Goal: Task Accomplishment & Management: Complete application form

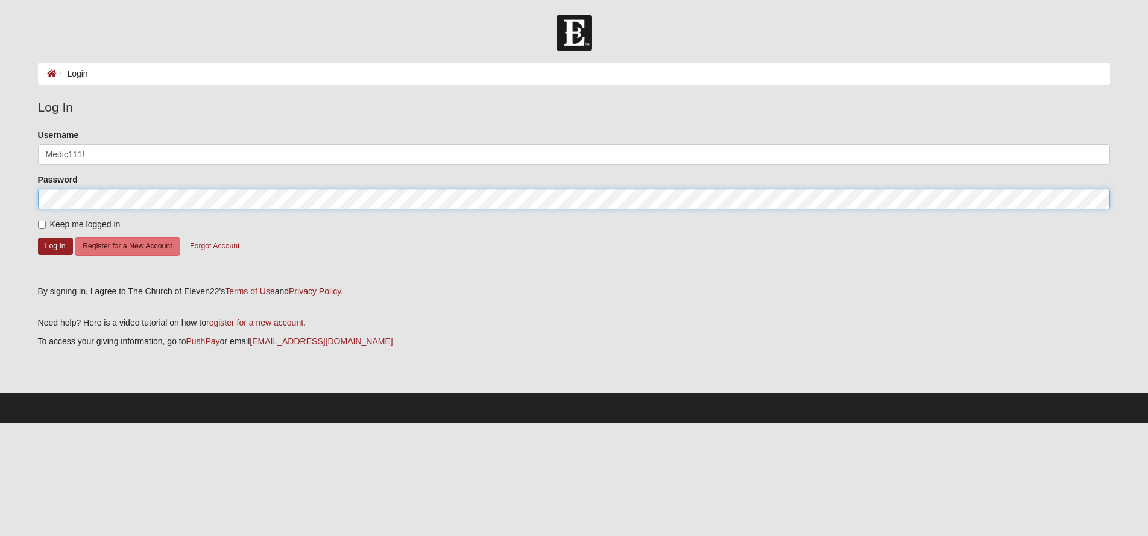
click at [55, 245] on button "Log In" at bounding box center [55, 246] width 35 height 17
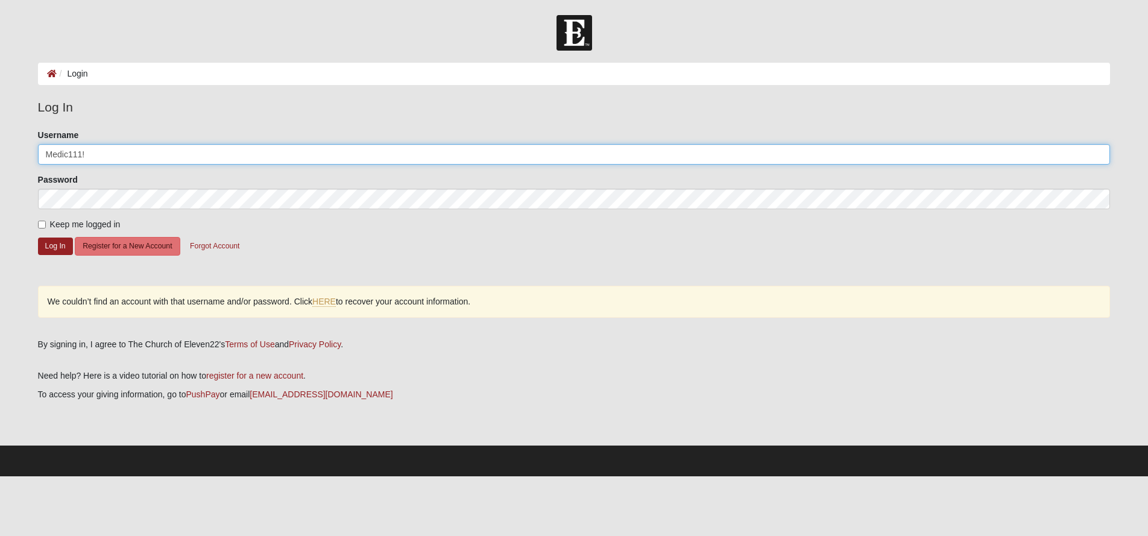
click at [80, 158] on input "Medic111!" at bounding box center [574, 154] width 1073 height 21
drag, startPoint x: 98, startPoint y: 154, endPoint x: 26, endPoint y: 154, distance: 71.8
click at [26, 154] on form "Log In Login Login Error Log In Please correct the following: Username Medic111…" at bounding box center [574, 245] width 1148 height 461
click at [55, 245] on button "Log In" at bounding box center [55, 246] width 35 height 17
drag, startPoint x: 125, startPoint y: 154, endPoint x: 89, endPoint y: 154, distance: 36.2
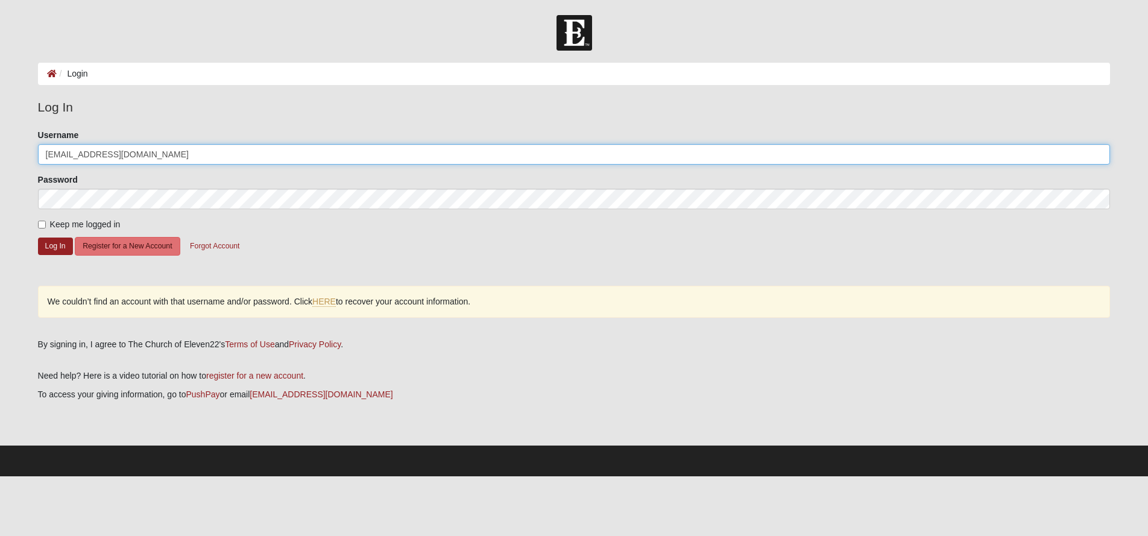
click at [89, 154] on input "[EMAIL_ADDRESS][DOMAIN_NAME]" at bounding box center [574, 154] width 1073 height 21
type input "haleyjlundy"
click at [55, 245] on button "Log In" at bounding box center [55, 246] width 35 height 17
click at [69, 245] on button "Log In" at bounding box center [55, 246] width 35 height 17
click at [216, 246] on button "Forgot Account" at bounding box center [214, 246] width 65 height 19
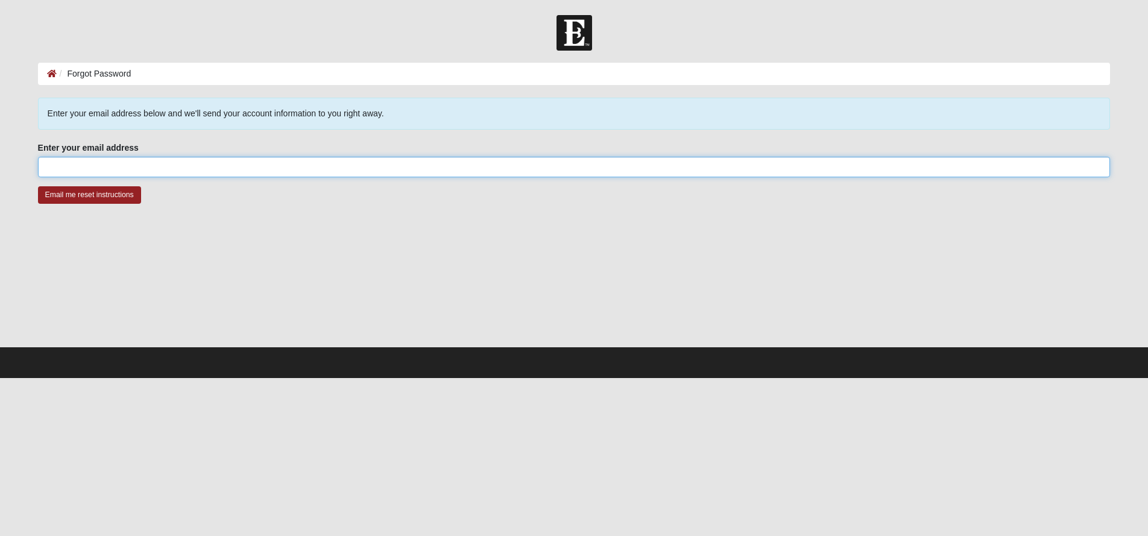
click at [130, 169] on input "Enter your email address" at bounding box center [574, 167] width 1073 height 21
type input "[EMAIL_ADDRESS][DOMAIN_NAME]"
click at [89, 195] on input "Email me reset instructions" at bounding box center [89, 194] width 103 height 17
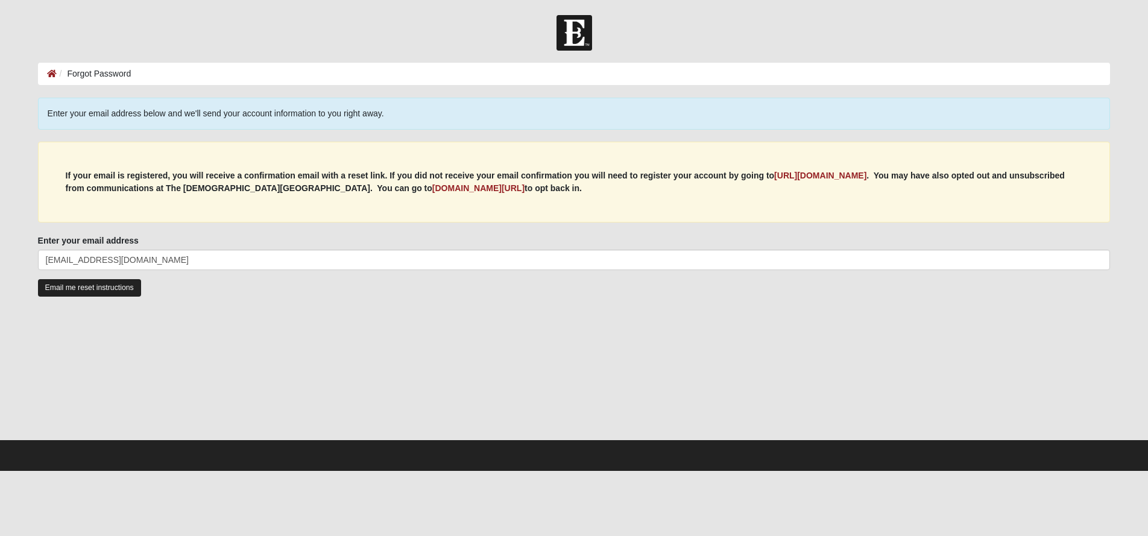
click at [86, 289] on input "Email me reset instructions" at bounding box center [89, 287] width 103 height 17
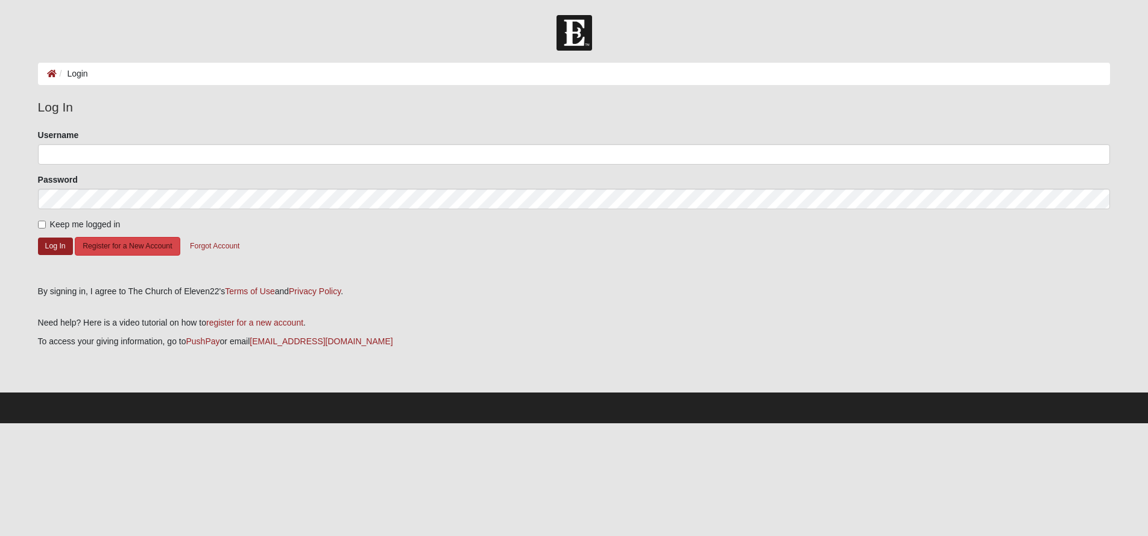
click at [114, 247] on button "Register for a New Account" at bounding box center [127, 246] width 105 height 19
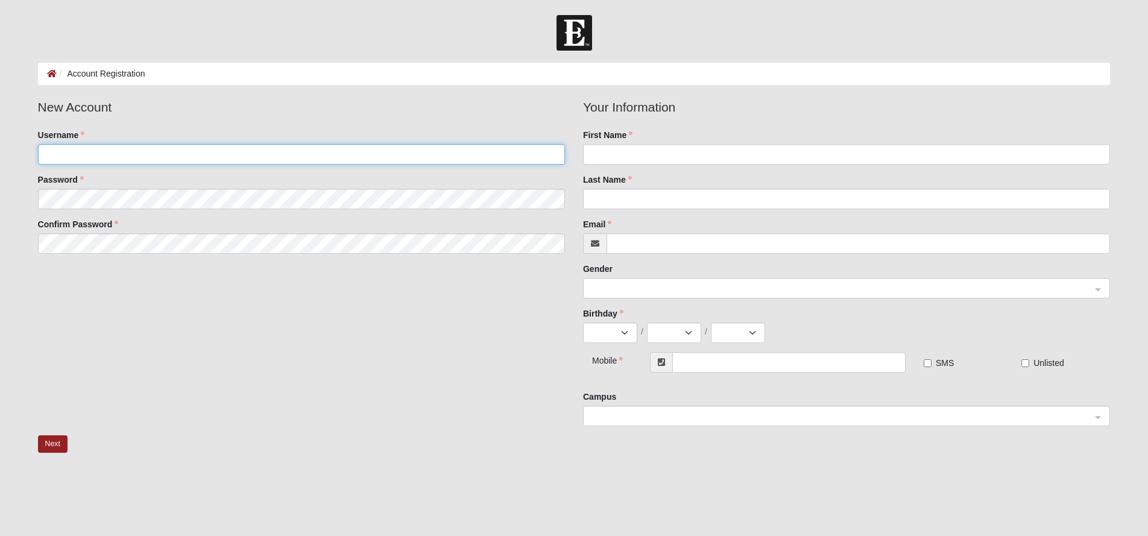
click at [180, 153] on input "Username" at bounding box center [301, 154] width 527 height 21
type input "haleyjlundy"
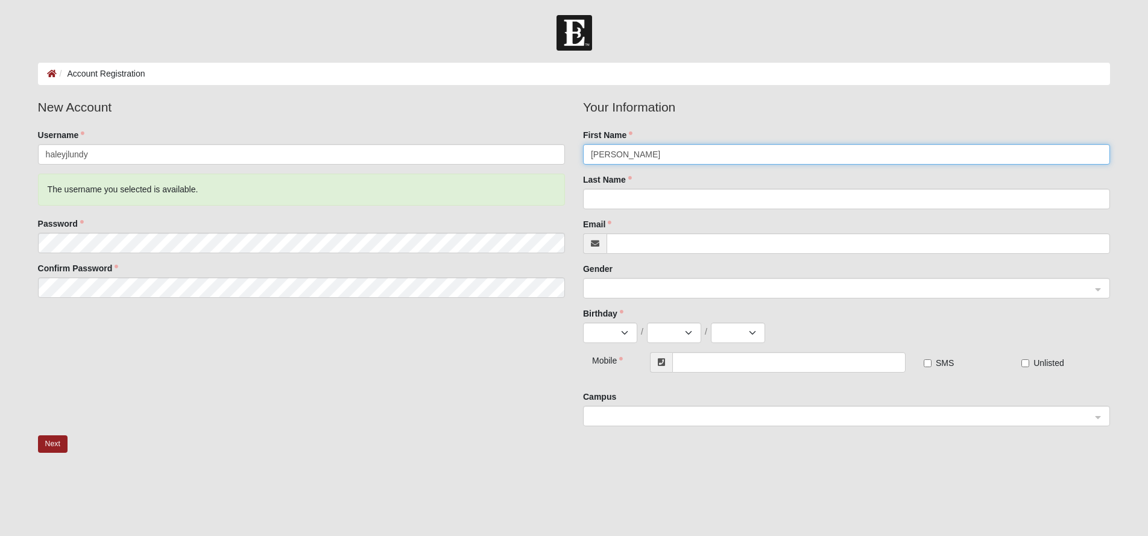
type input "Haley"
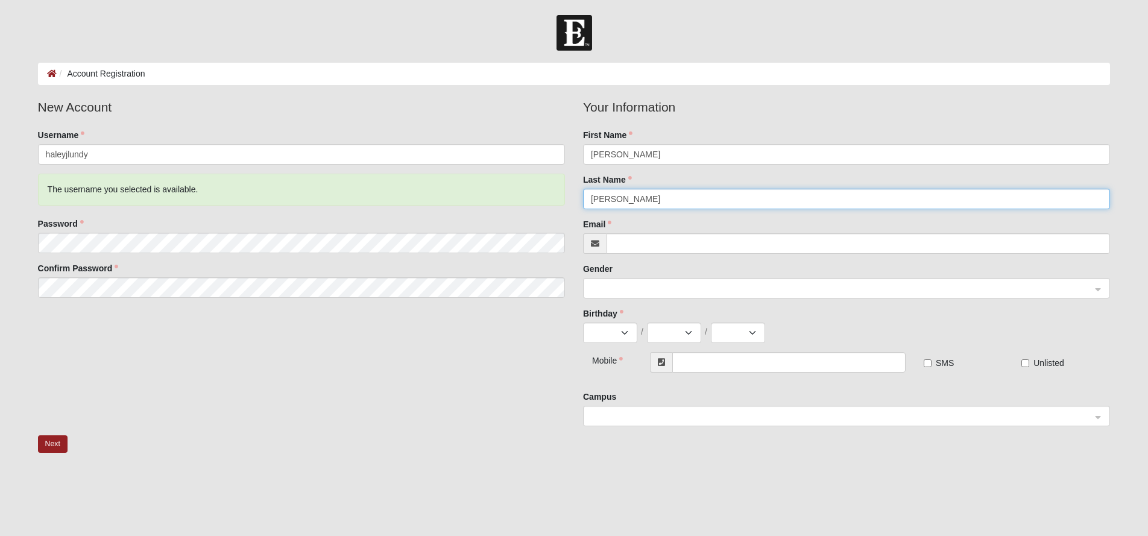
type input "Lundy"
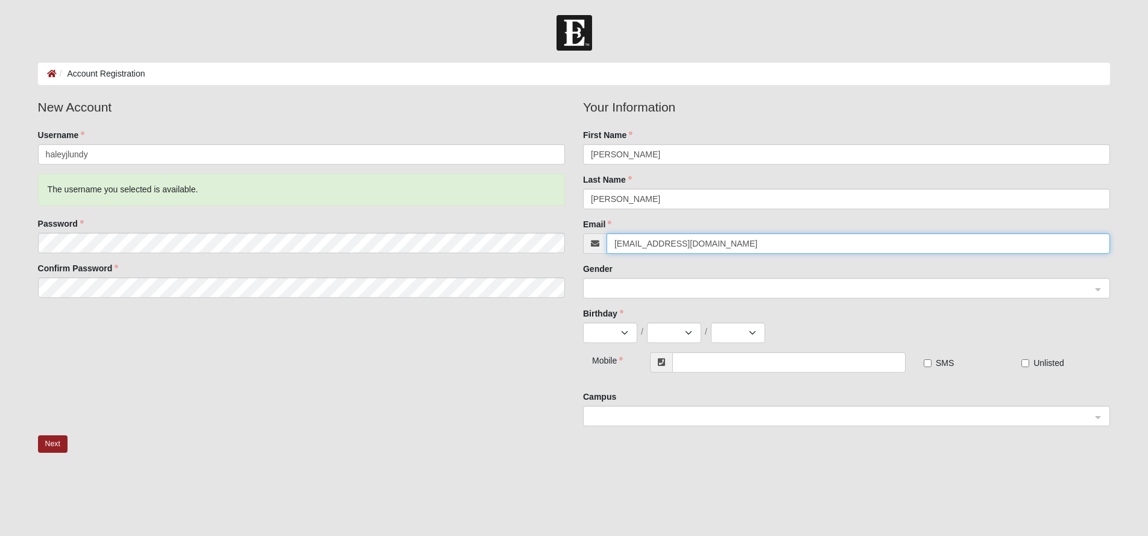
type input "[EMAIL_ADDRESS][DOMAIN_NAME]"
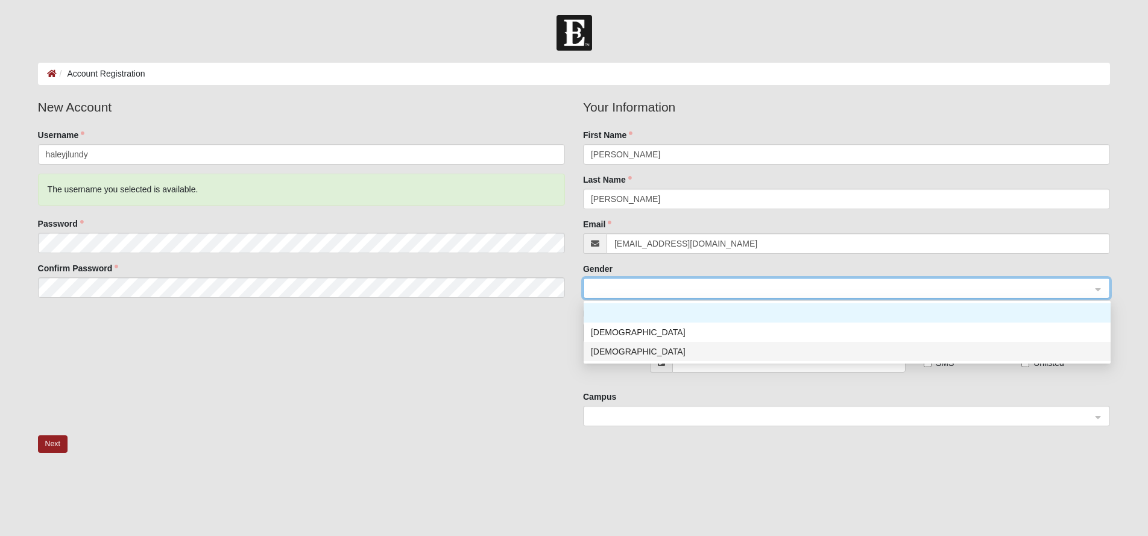
click at [613, 347] on div "[DEMOGRAPHIC_DATA]" at bounding box center [847, 351] width 513 height 13
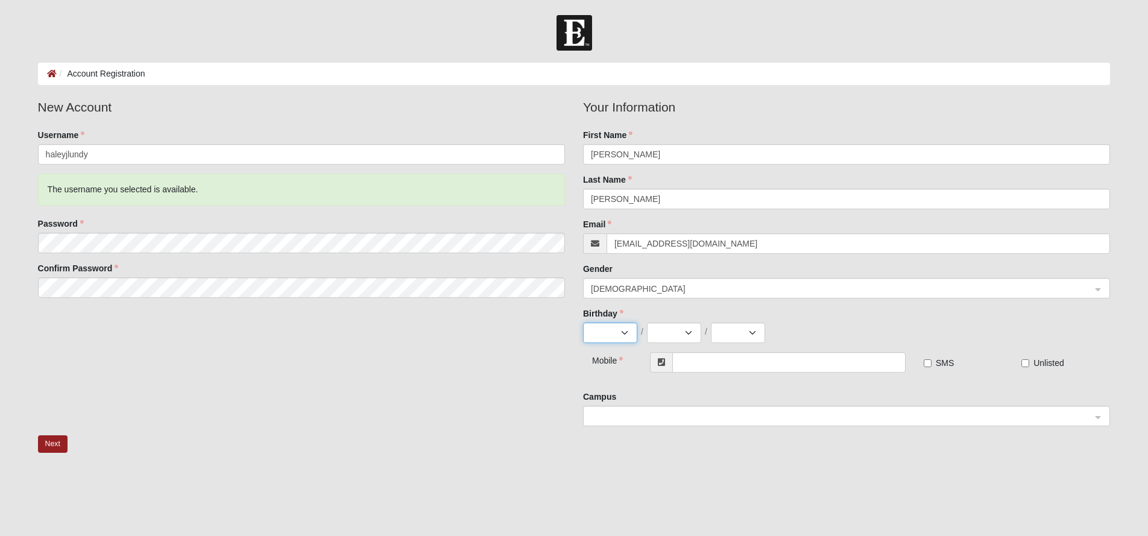
select select "7"
select select "15"
select select "1988"
click at [737, 362] on input "text" at bounding box center [788, 362] width 233 height 21
type input "[PHONE_NUMBER]"
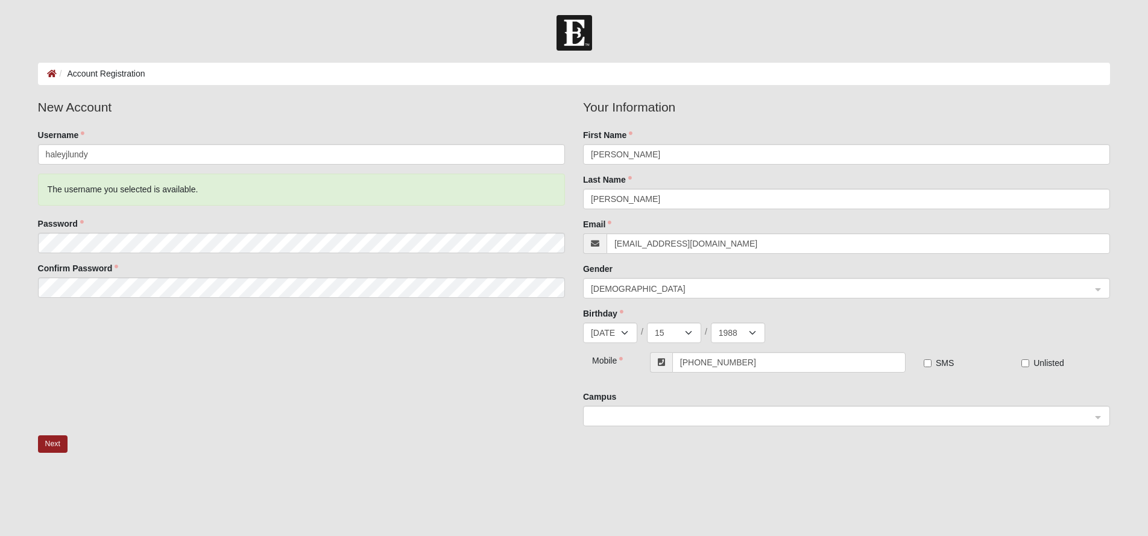
click at [926, 362] on input "SMS" at bounding box center [928, 363] width 8 height 8
checkbox input "true"
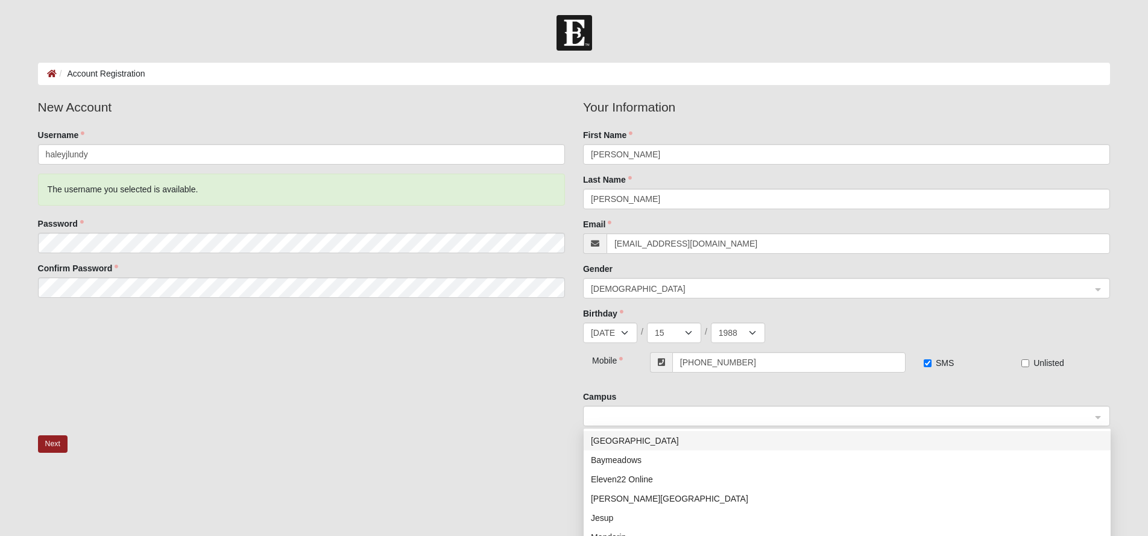
click at [647, 417] on span at bounding box center [841, 416] width 500 height 13
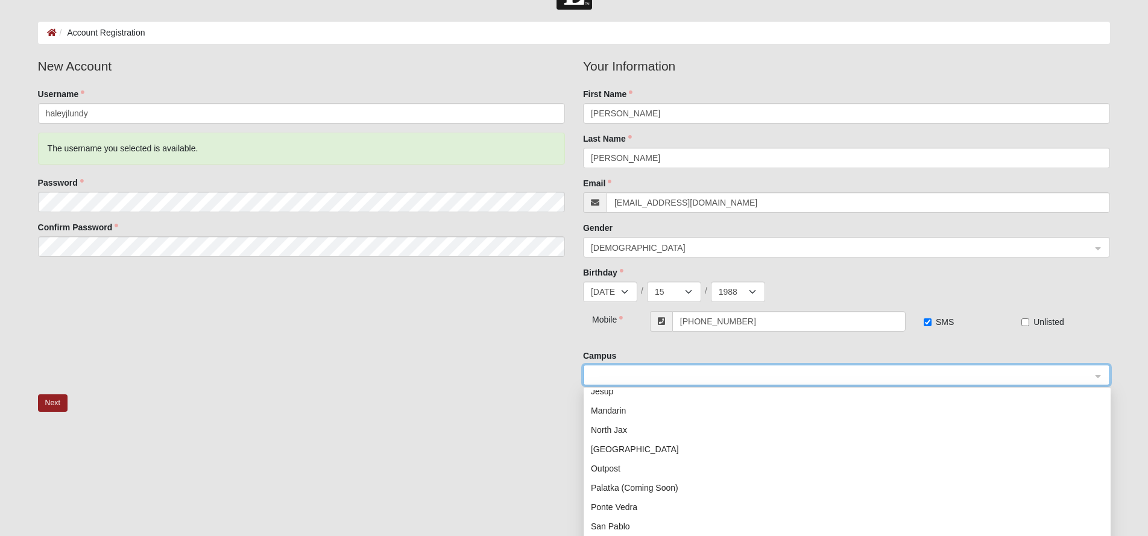
scroll to position [84, 0]
click at [611, 432] on div "North Jax" at bounding box center [847, 431] width 513 height 13
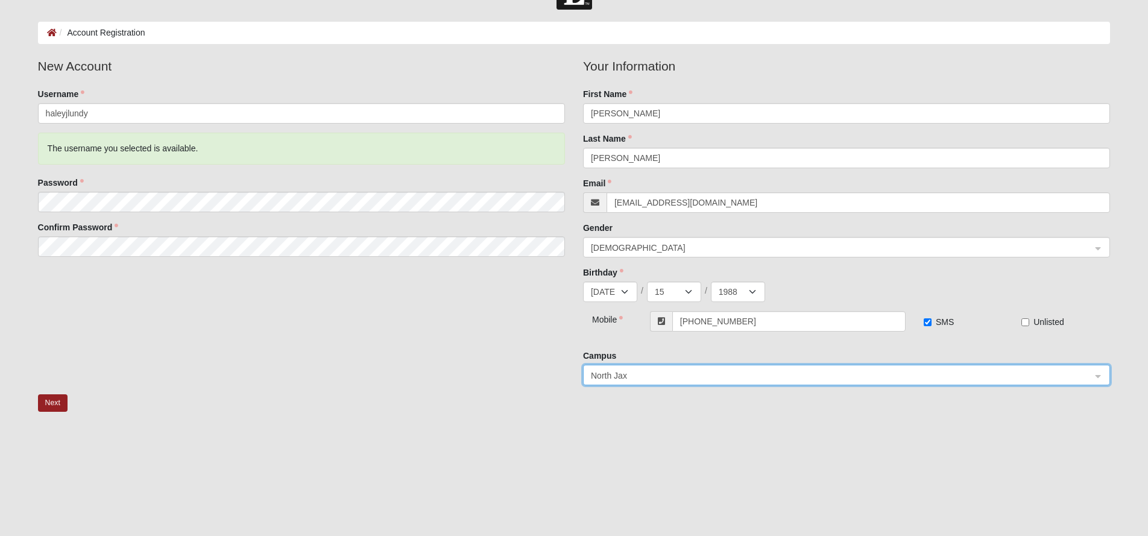
click at [816, 434] on div at bounding box center [574, 493] width 1073 height 121
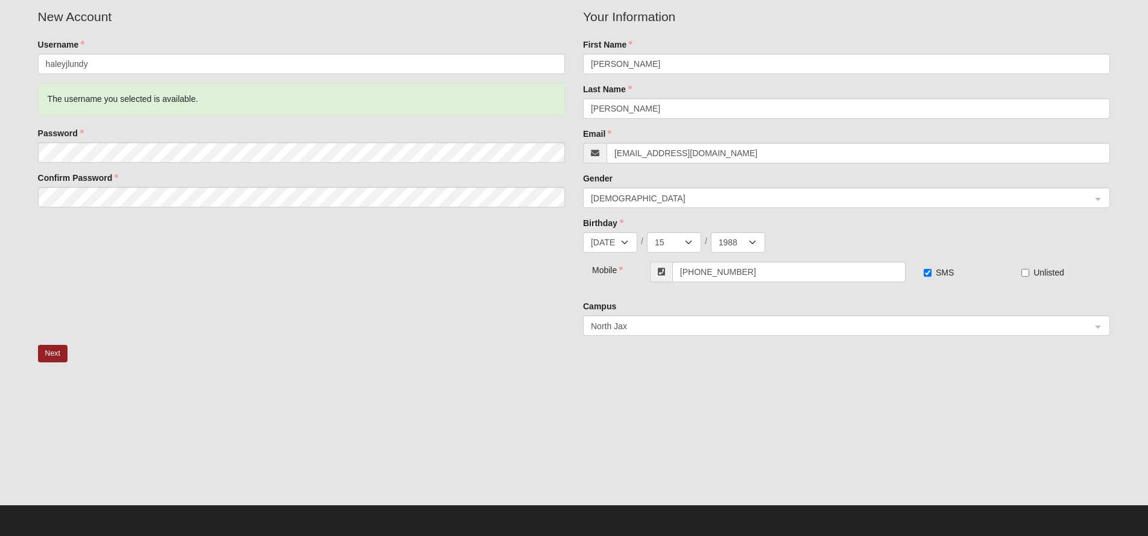
scroll to position [90, 0]
click at [49, 357] on button "Next" at bounding box center [53, 353] width 30 height 17
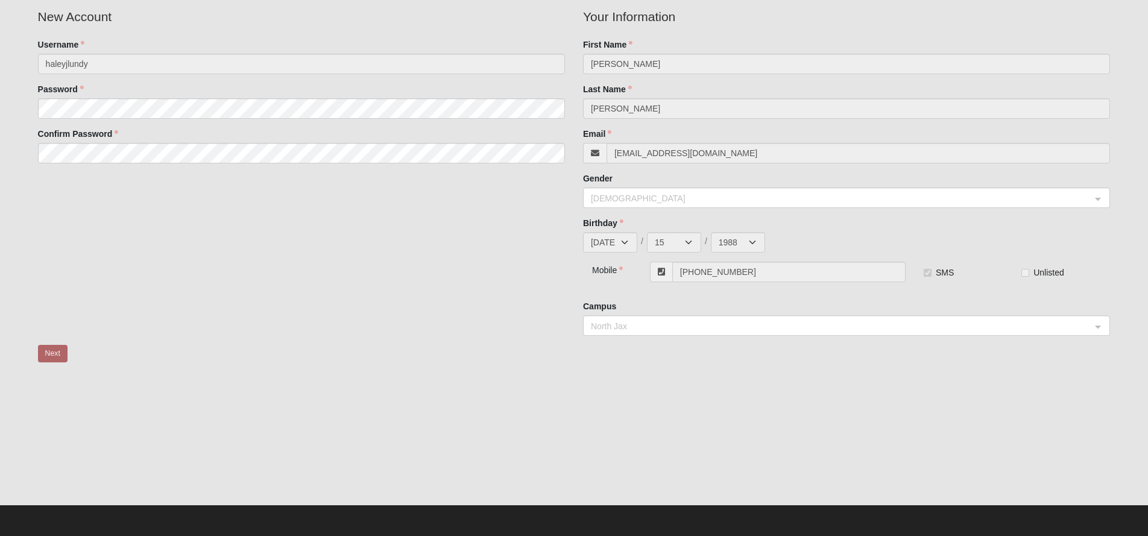
scroll to position [0, 0]
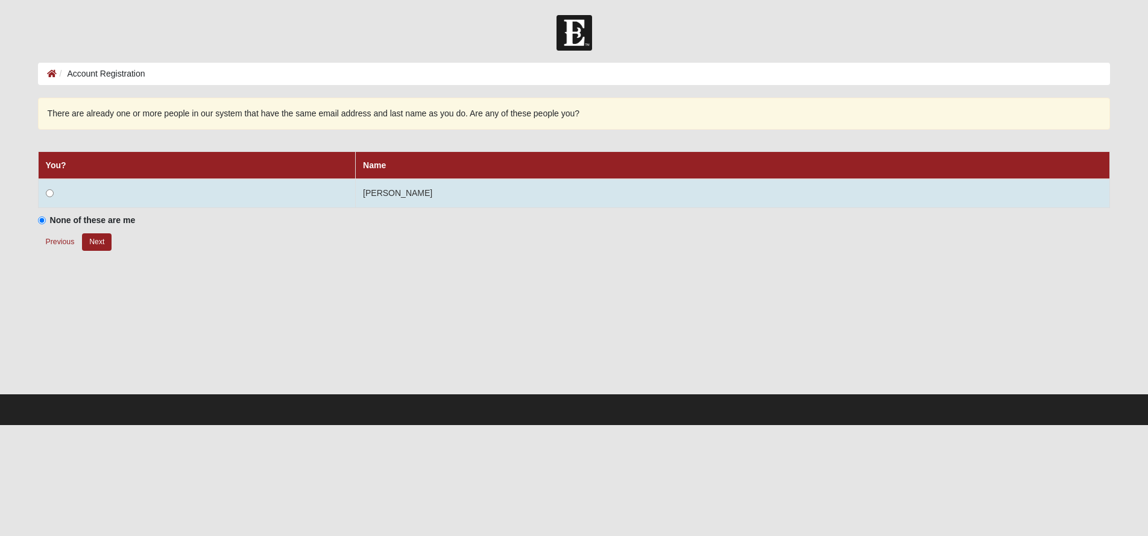
click at [48, 192] on input "radio" at bounding box center [50, 193] width 8 height 8
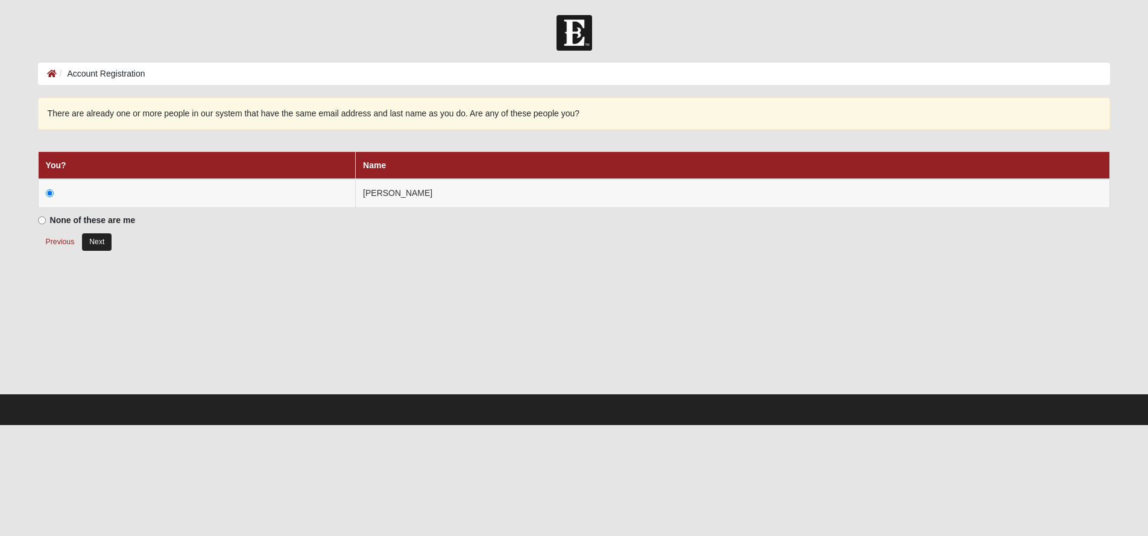
click at [98, 242] on button "Next" at bounding box center [97, 241] width 30 height 17
radio input "true"
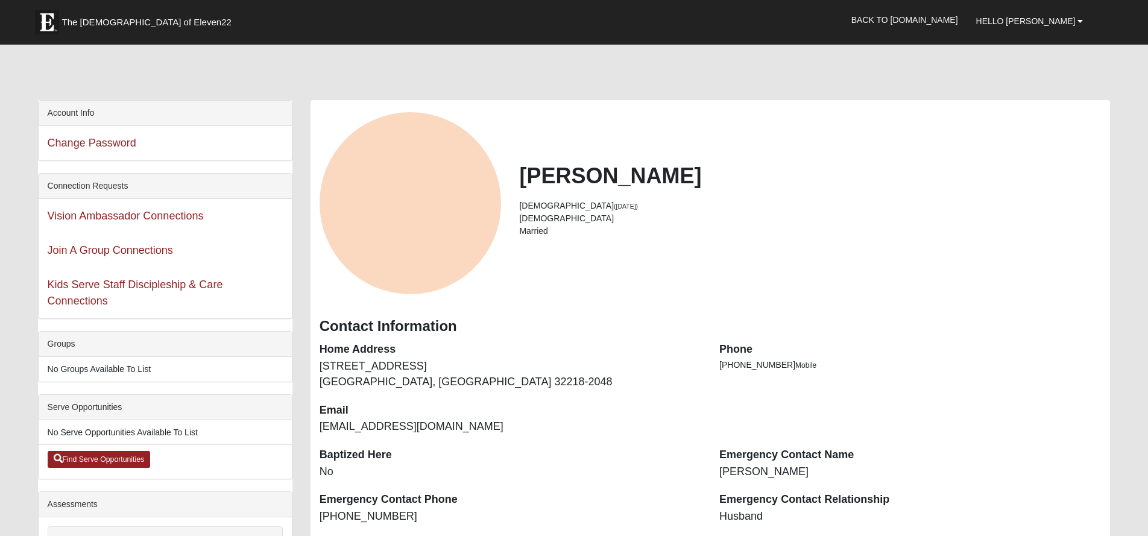
drag, startPoint x: 949, startPoint y: 4, endPoint x: 721, endPoint y: 213, distance: 309.4
click at [722, 213] on li "[DEMOGRAPHIC_DATA]" at bounding box center [810, 218] width 582 height 13
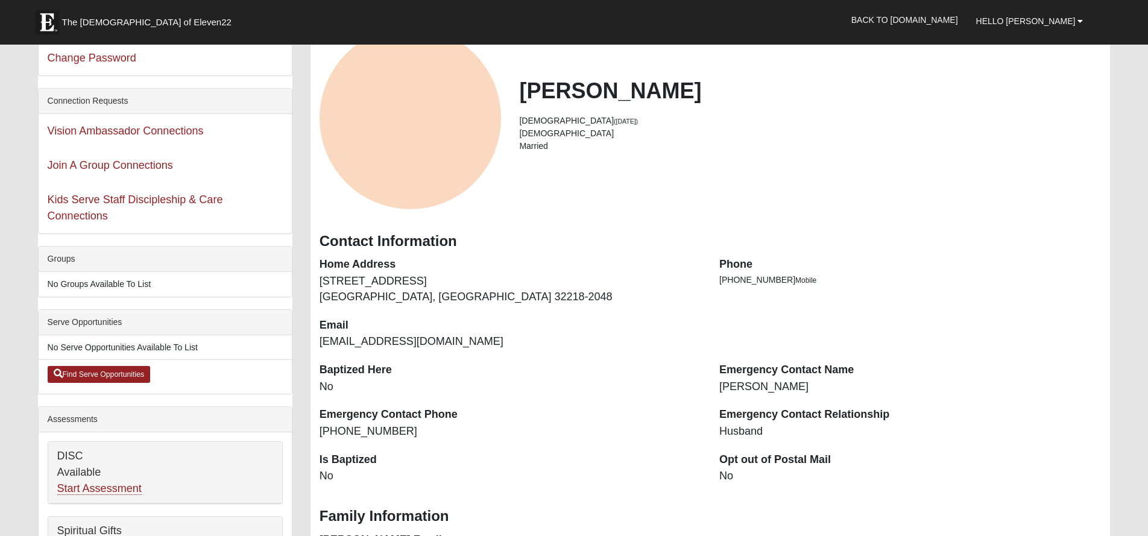
click at [459, 136] on div "View Fullsize Photo" at bounding box center [411, 118] width 182 height 182
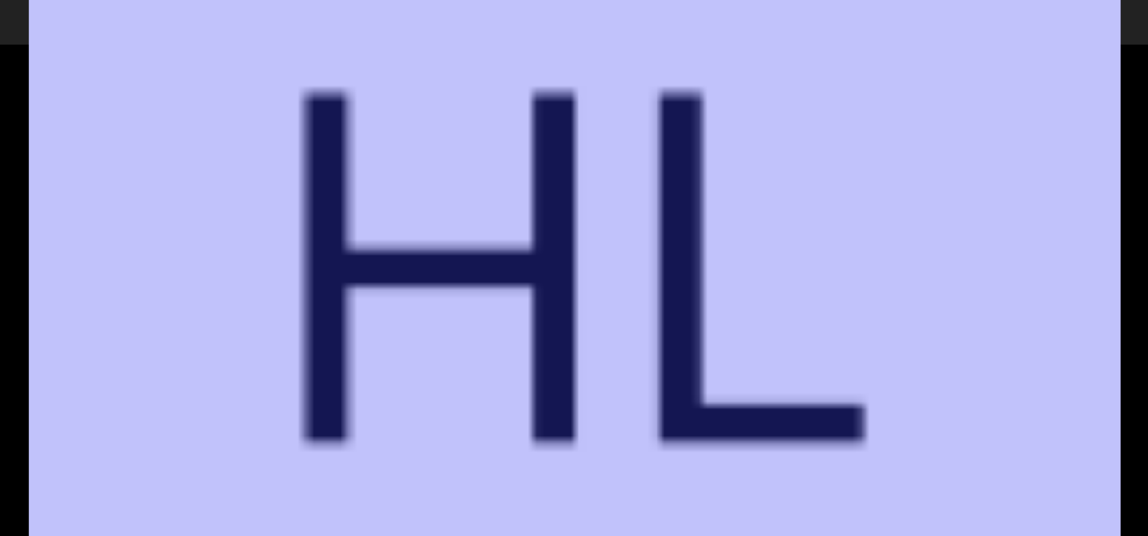
scroll to position [84, 0]
click at [1044, 164] on div "View Fullsize Photo" at bounding box center [574, 268] width 1091 height 1091
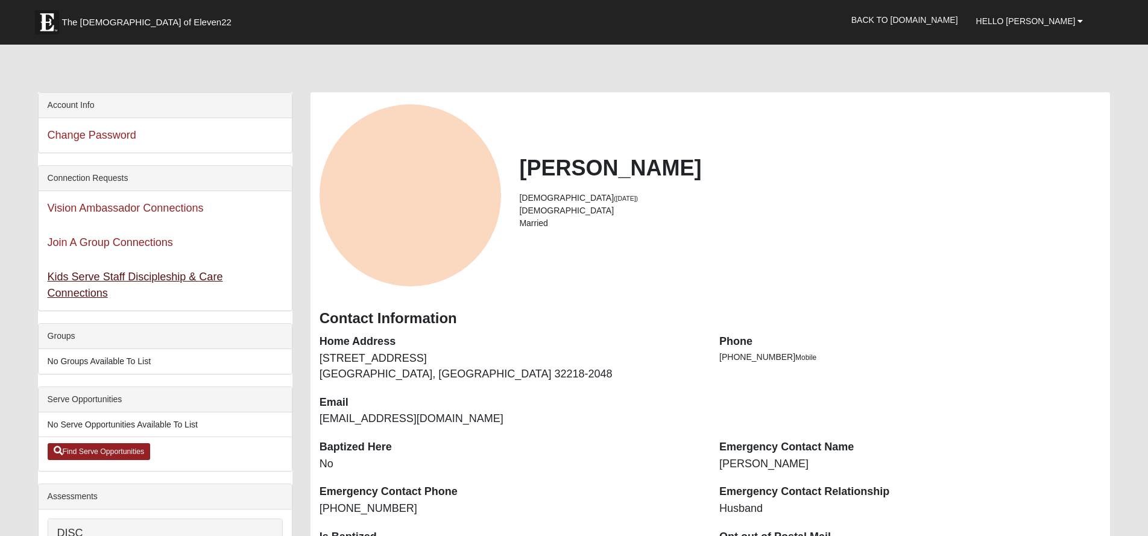
scroll to position [0, 0]
